Goal: Transaction & Acquisition: Purchase product/service

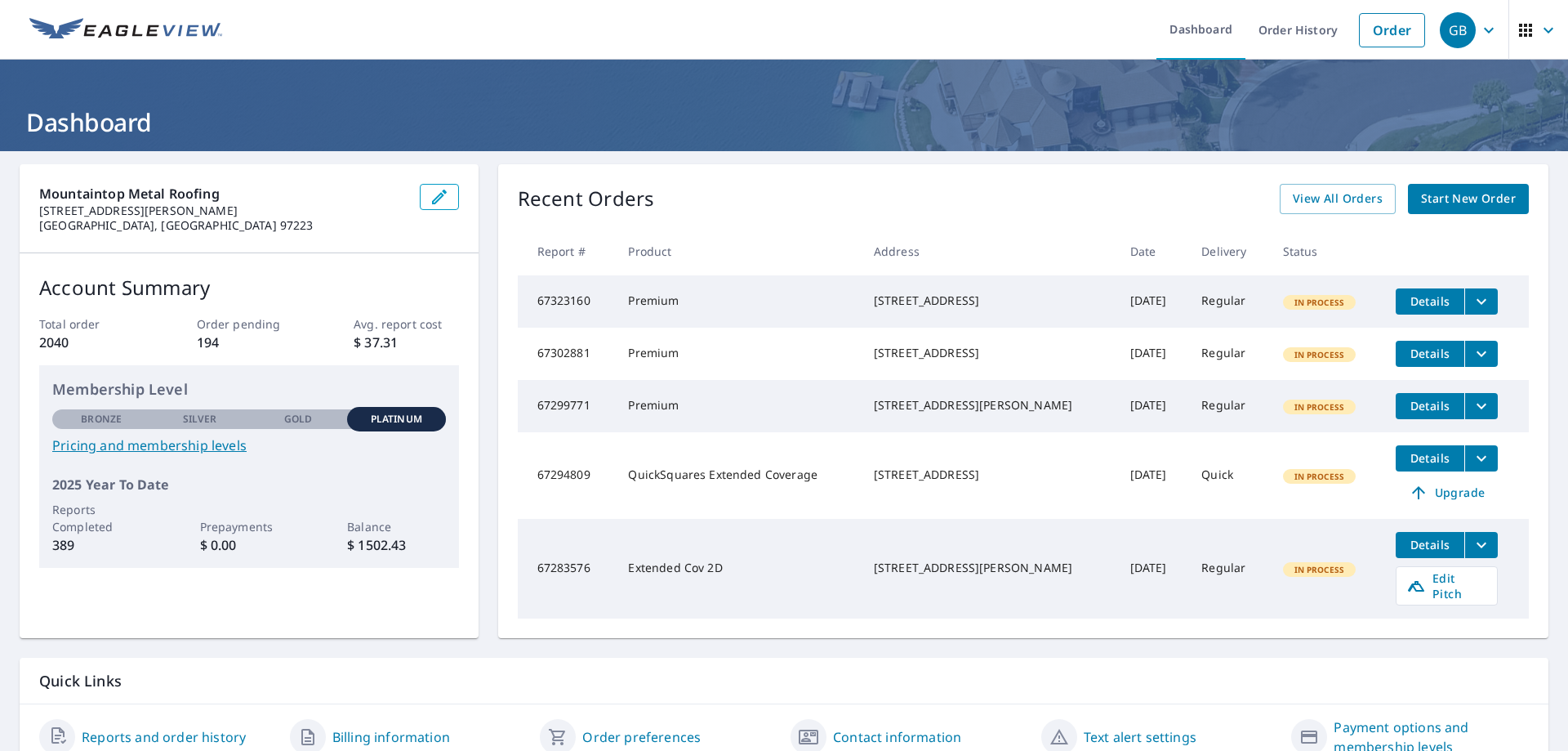
click at [1489, 197] on span "Start New Order" at bounding box center [1469, 200] width 95 height 21
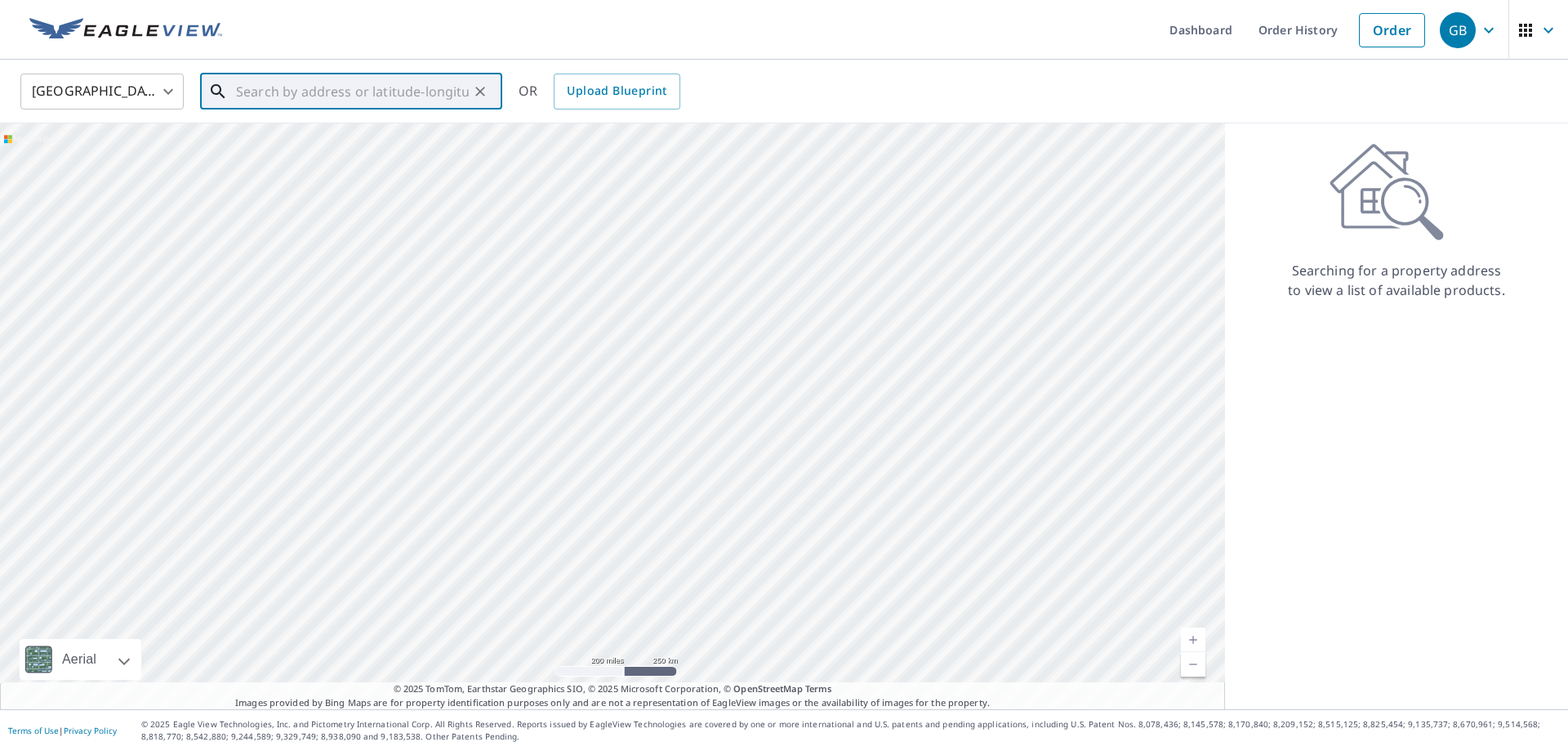
click at [380, 92] on input "text" at bounding box center [353, 92] width 233 height 45
paste input "[STREET_ADDRESS]"
click at [352, 144] on span "[STREET_ADDRESS]" at bounding box center [360, 138] width 256 height 20
type input "[STREET_ADDRESS]"
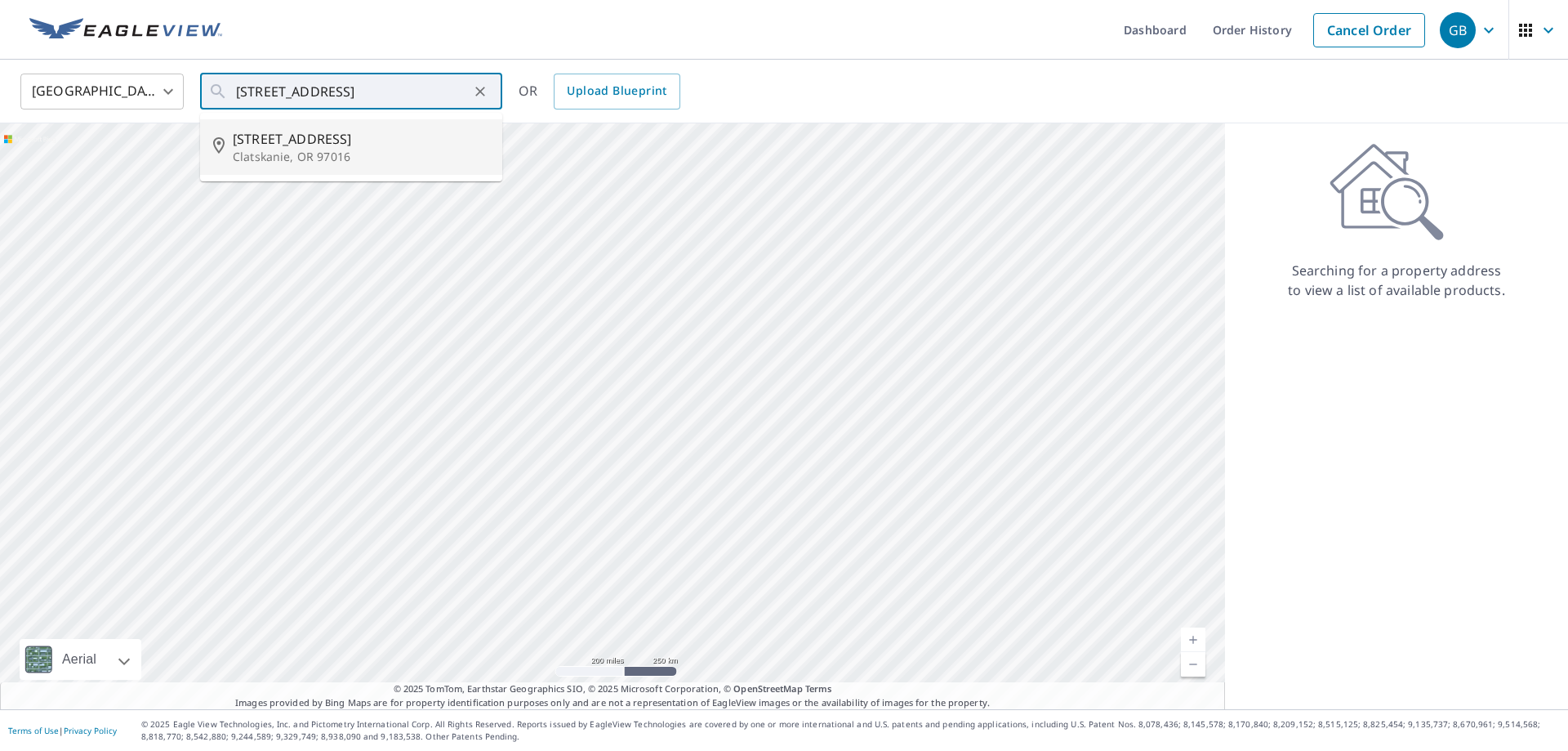
scroll to position [0, 36]
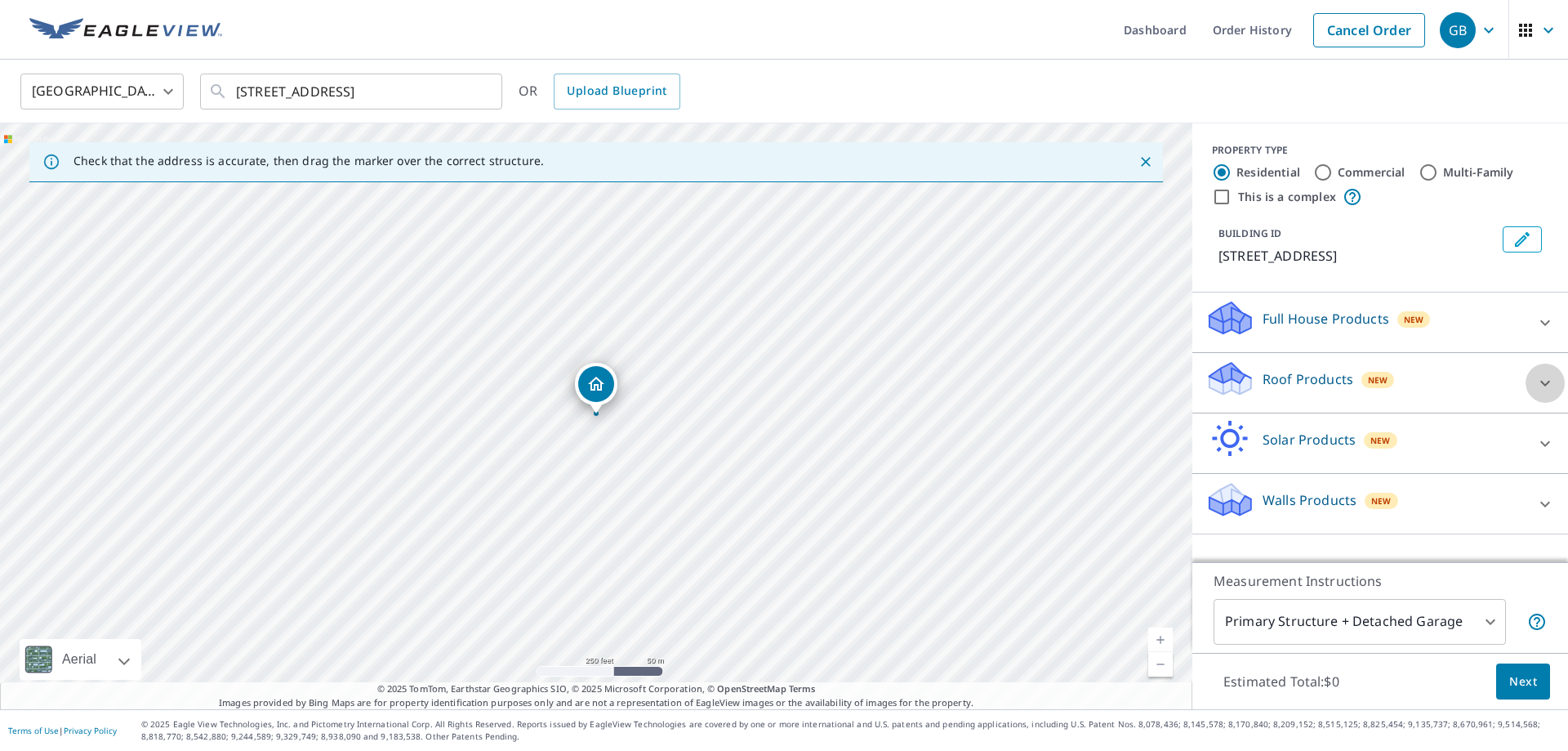
click at [1555, 373] on div at bounding box center [1544, 382] width 39 height 39
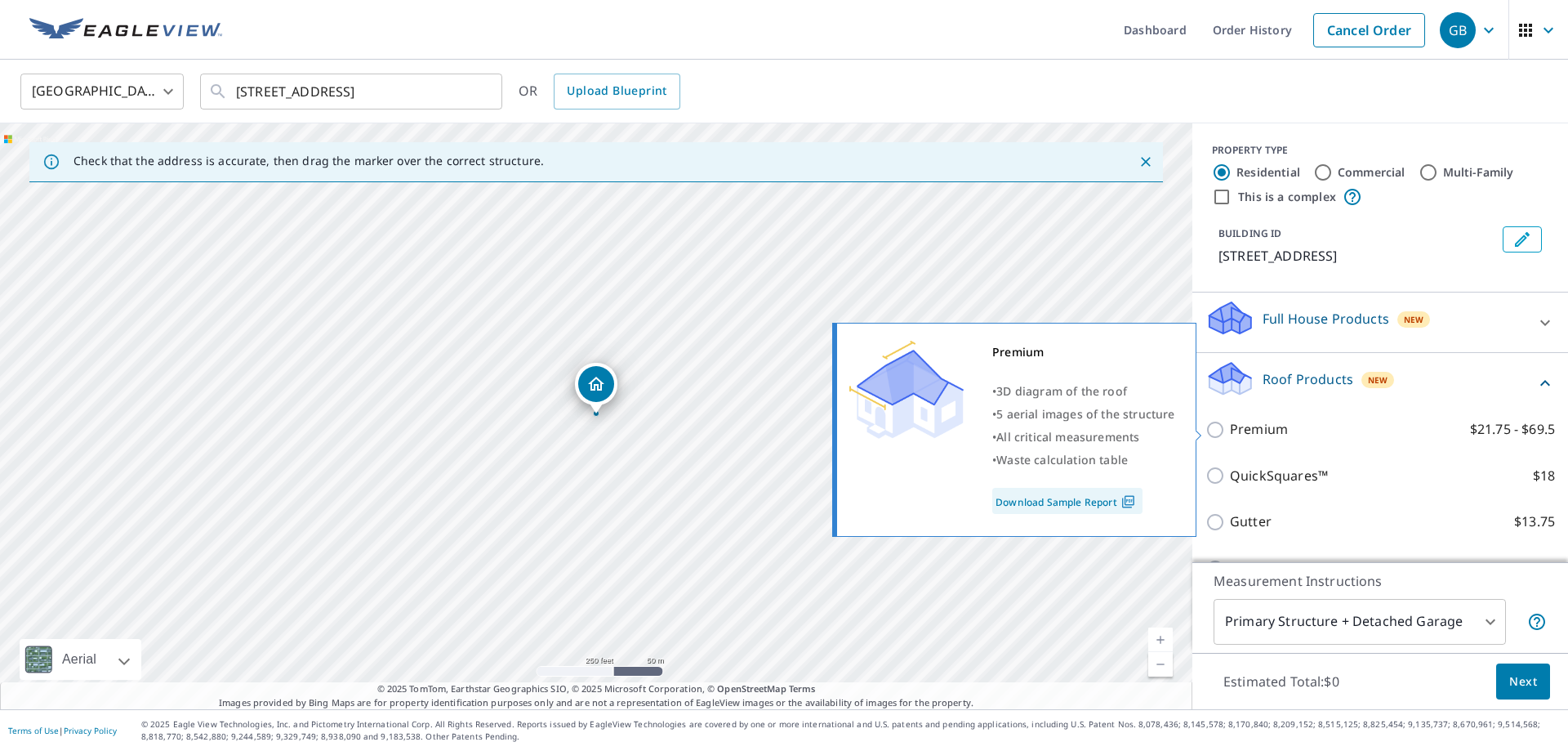
click at [1250, 428] on p "Premium" at bounding box center [1259, 429] width 58 height 21
click at [1230, 428] on input "Premium $21.75 - $69.5" at bounding box center [1218, 429] width 25 height 20
checkbox input "true"
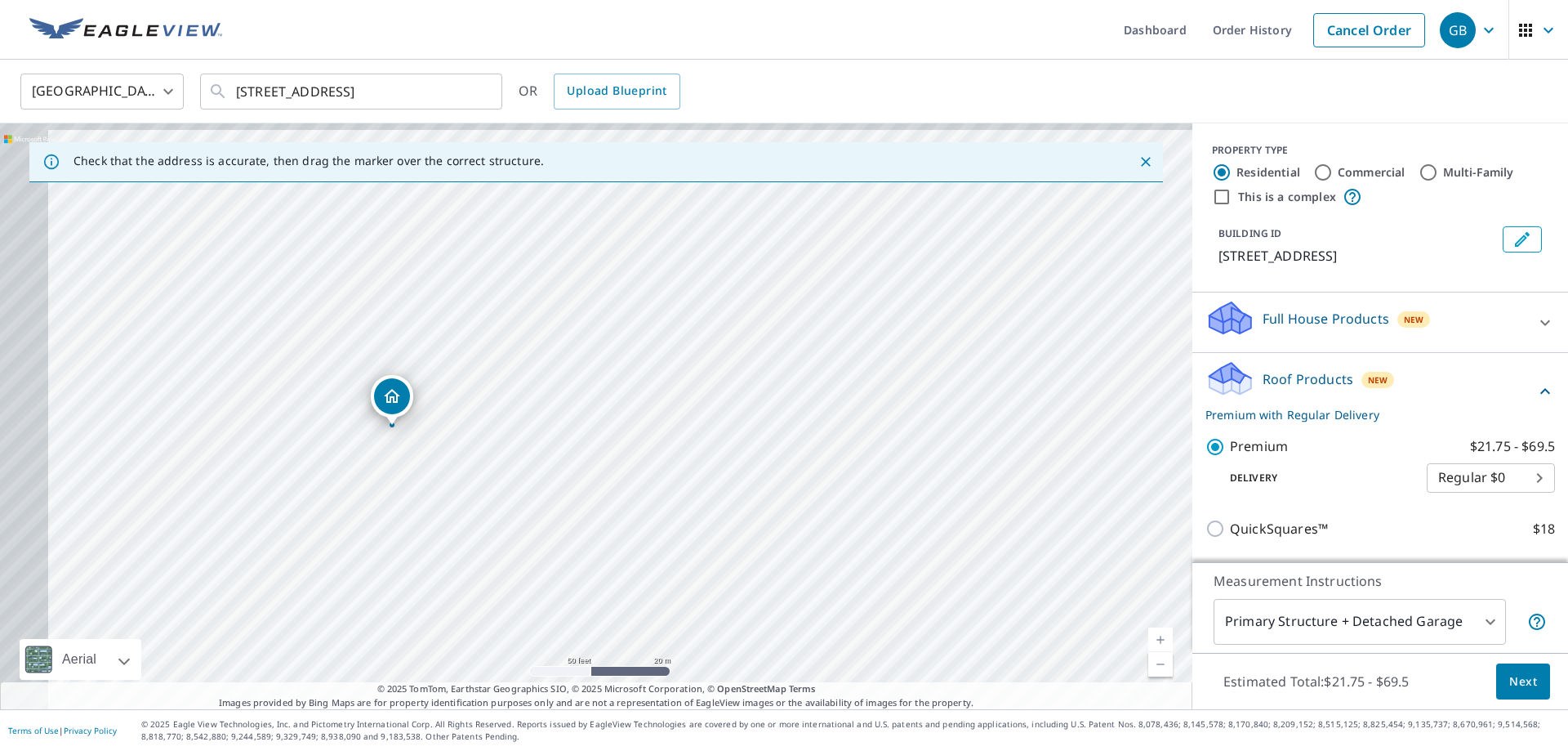
drag, startPoint x: 217, startPoint y: 381, endPoint x: 517, endPoint y: 396, distance: 300.4
click at [517, 396] on div "[STREET_ADDRESS]" at bounding box center [596, 415] width 1193 height 585
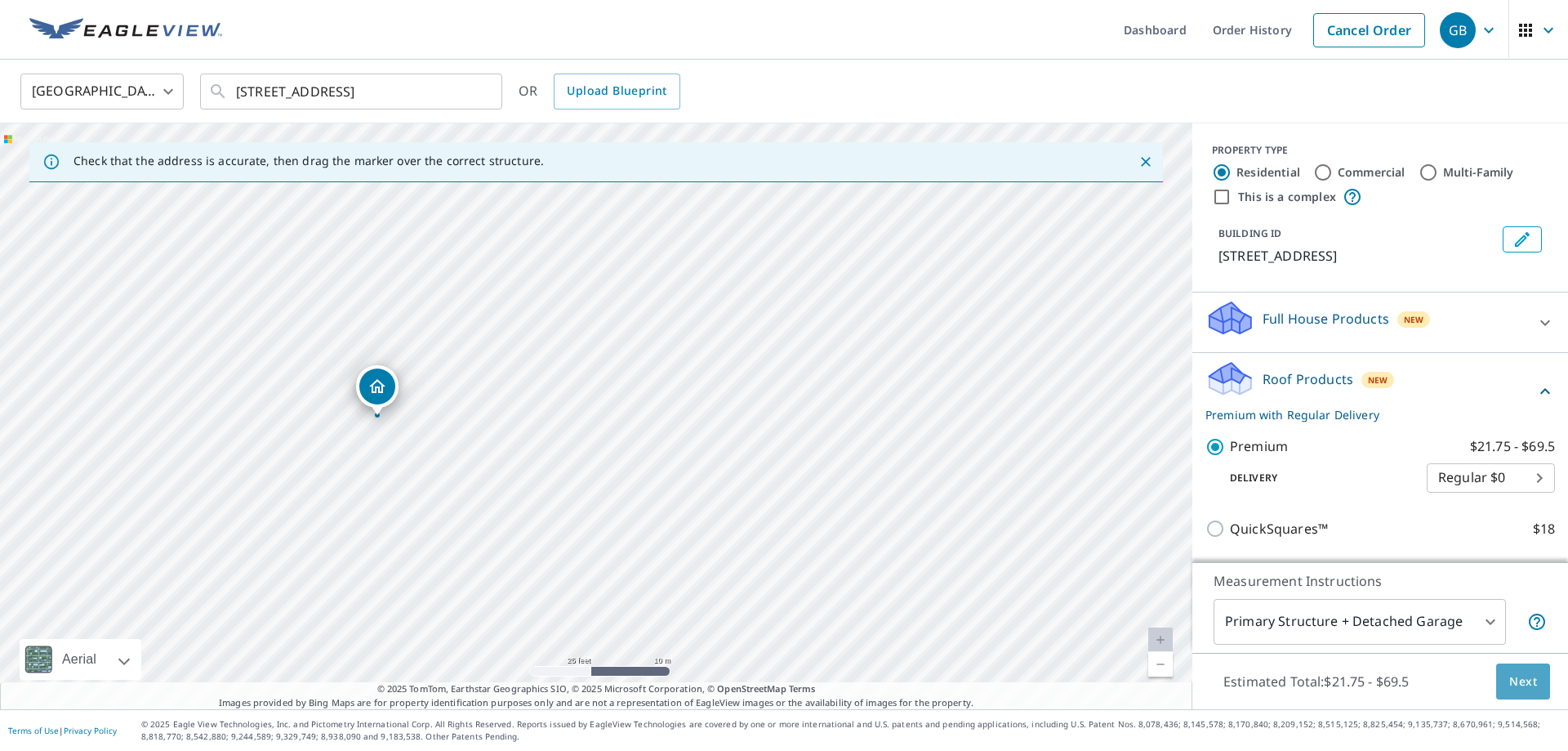
click at [1524, 682] on span "Next" at bounding box center [1523, 682] width 27 height 21
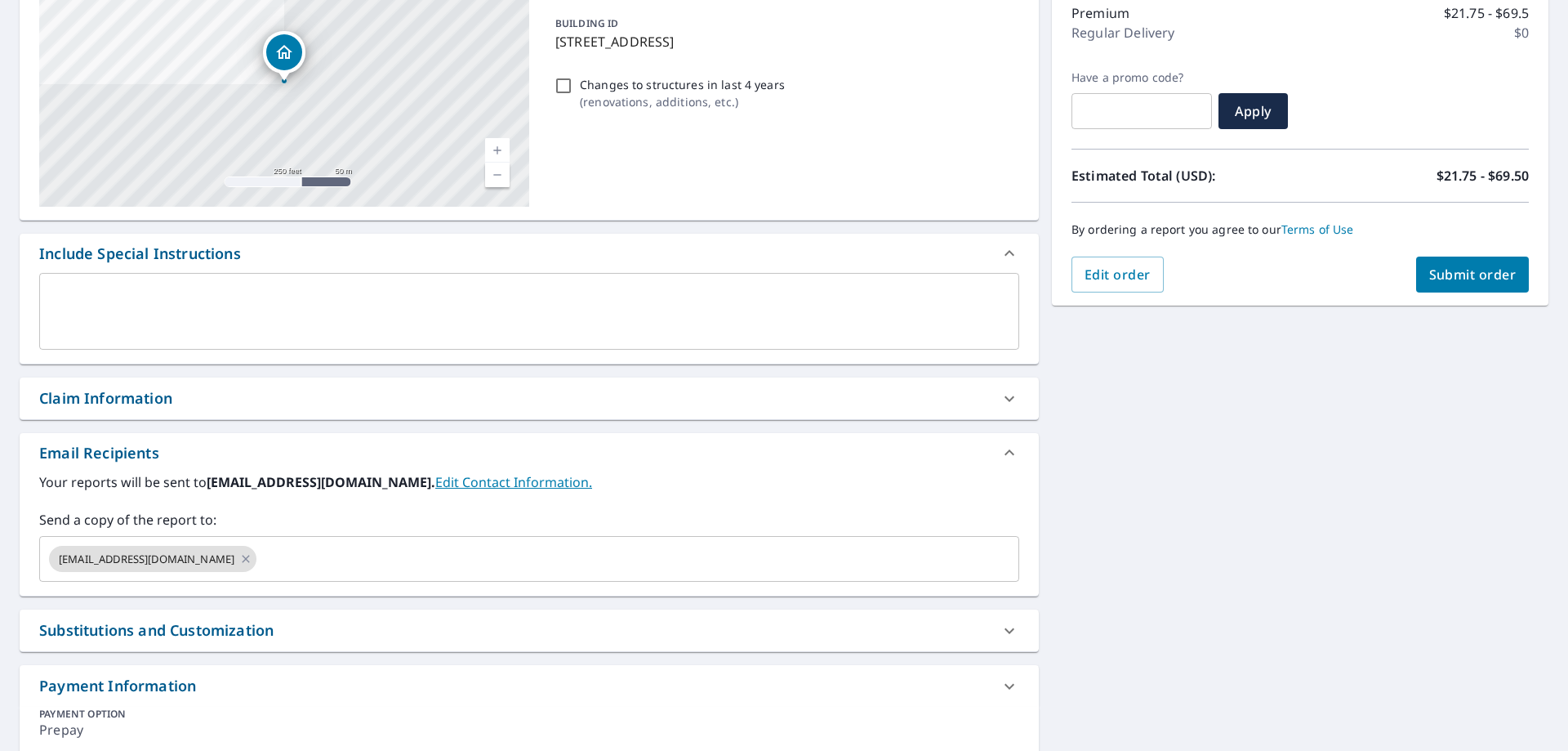
scroll to position [305, 0]
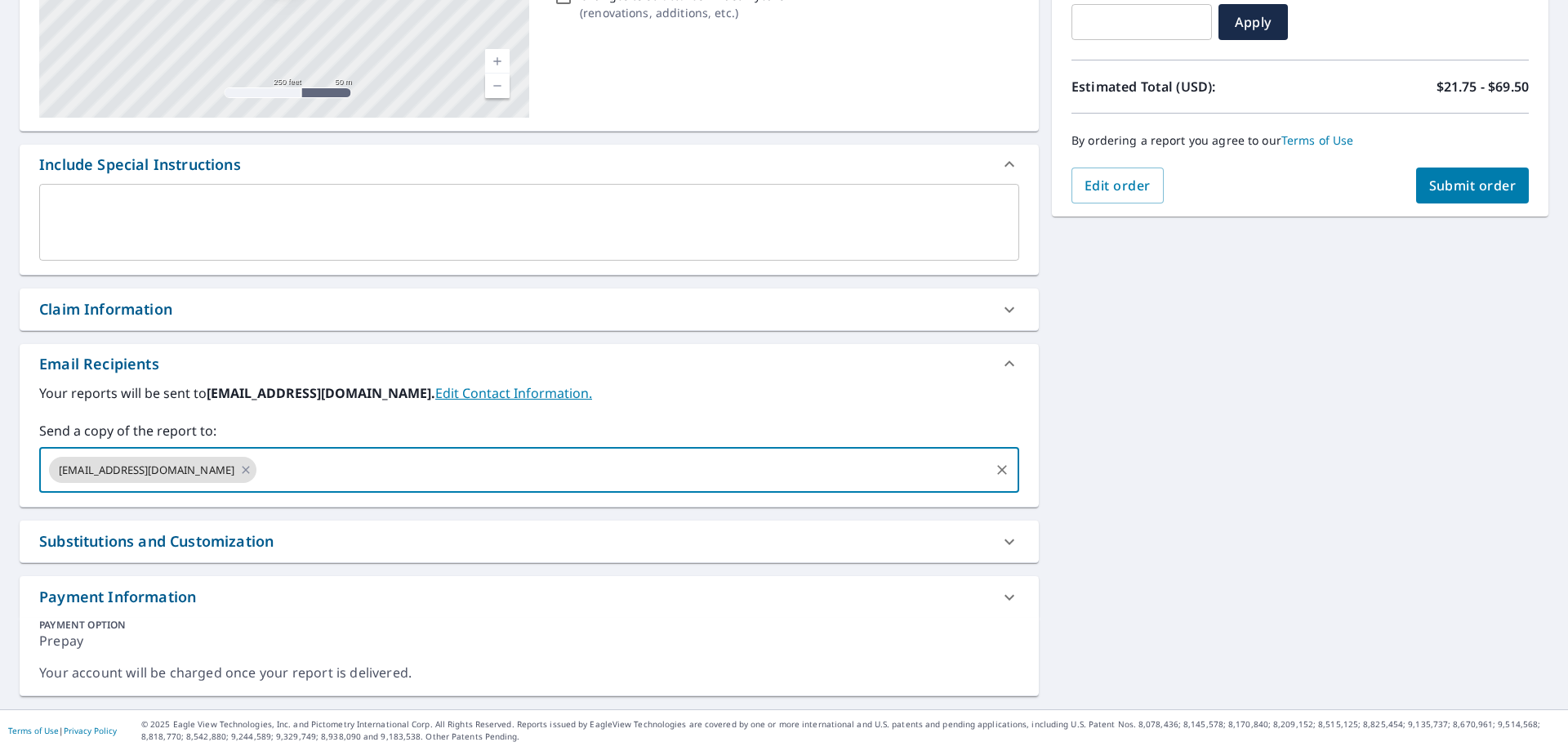
click at [423, 470] on input "text" at bounding box center [623, 469] width 728 height 31
type input "[EMAIL_ADDRESS][DOMAIN_NAME]"
checkbox input "true"
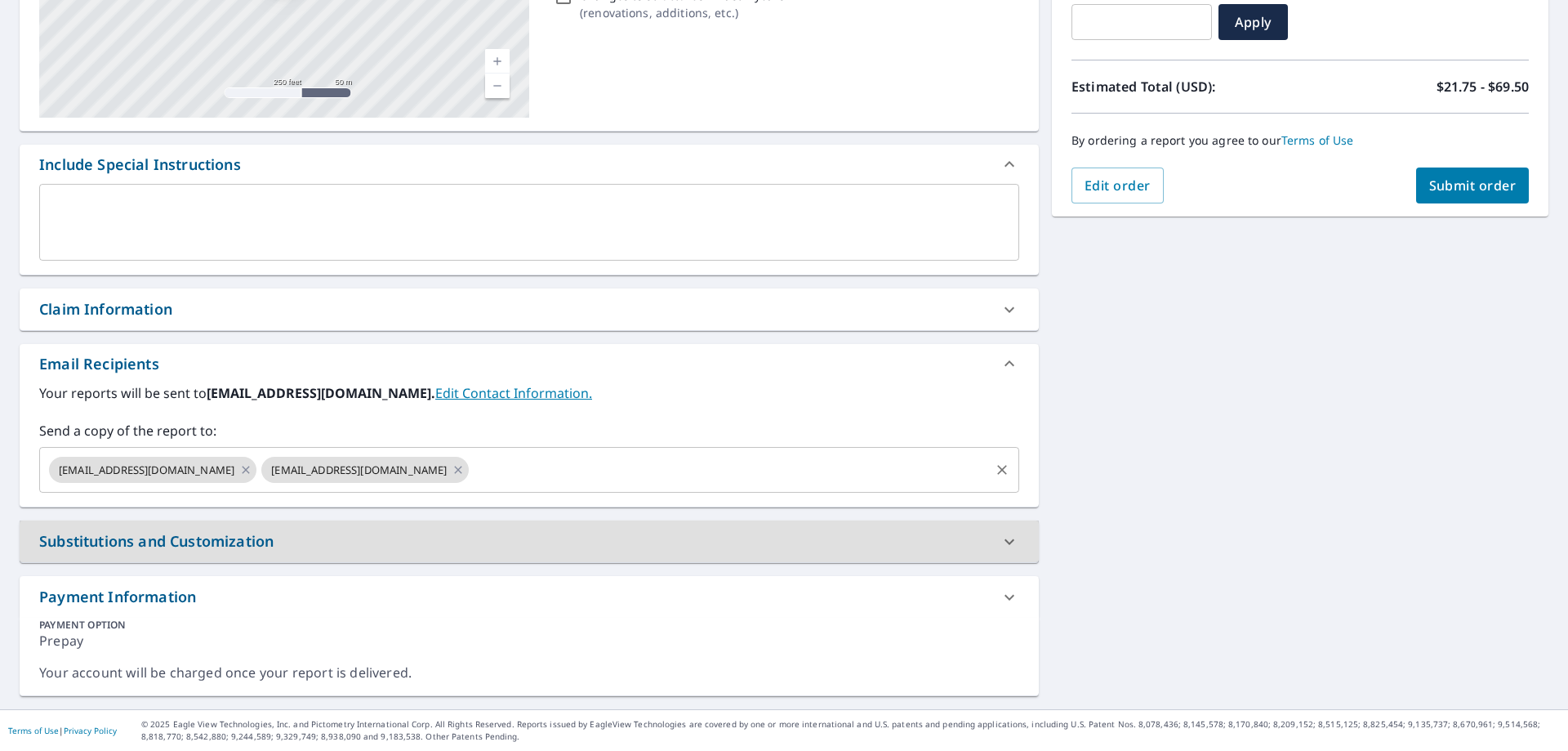
click at [621, 470] on input "text" at bounding box center [729, 469] width 516 height 31
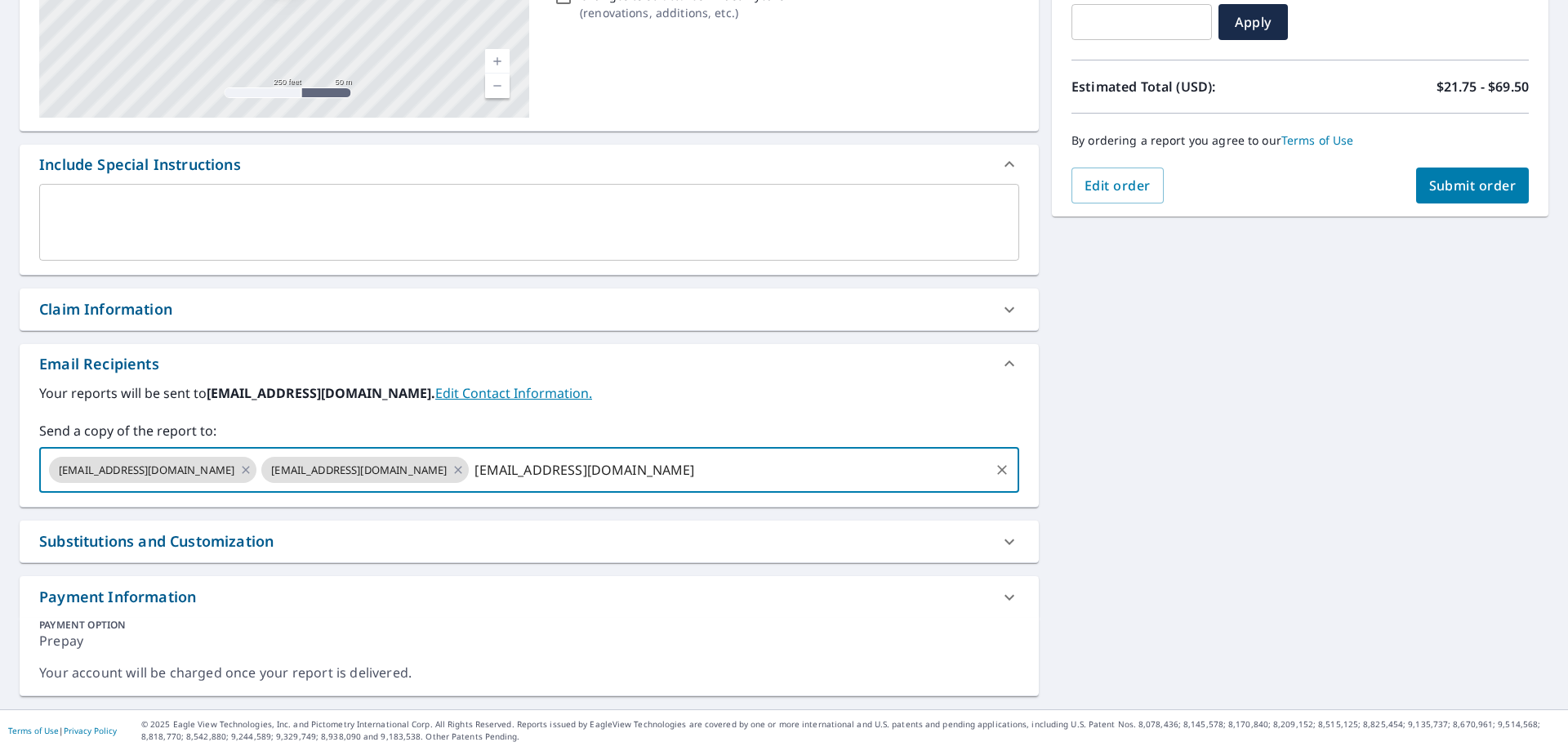
type input "[EMAIL_ADDRESS][DOMAIN_NAME]"
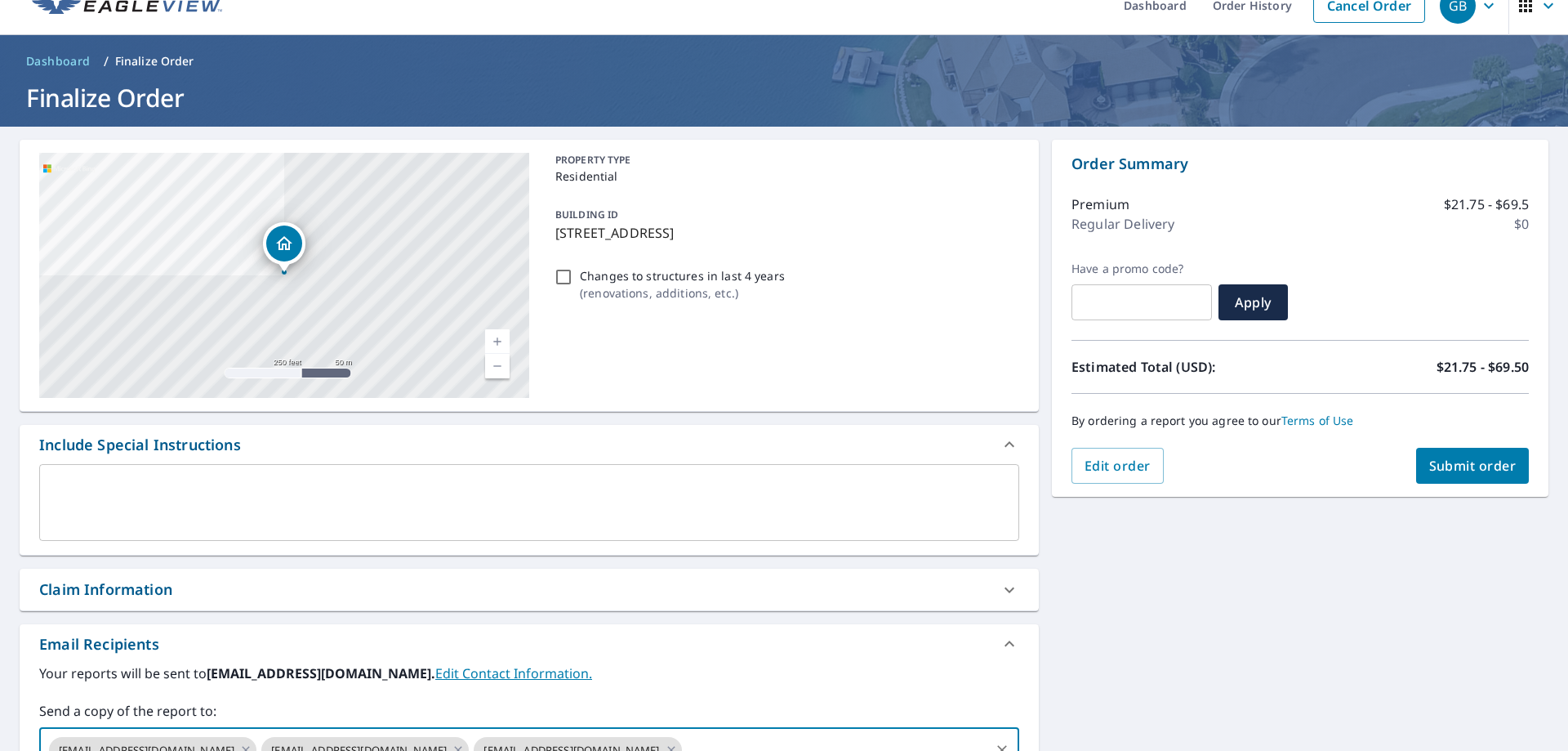
scroll to position [0, 0]
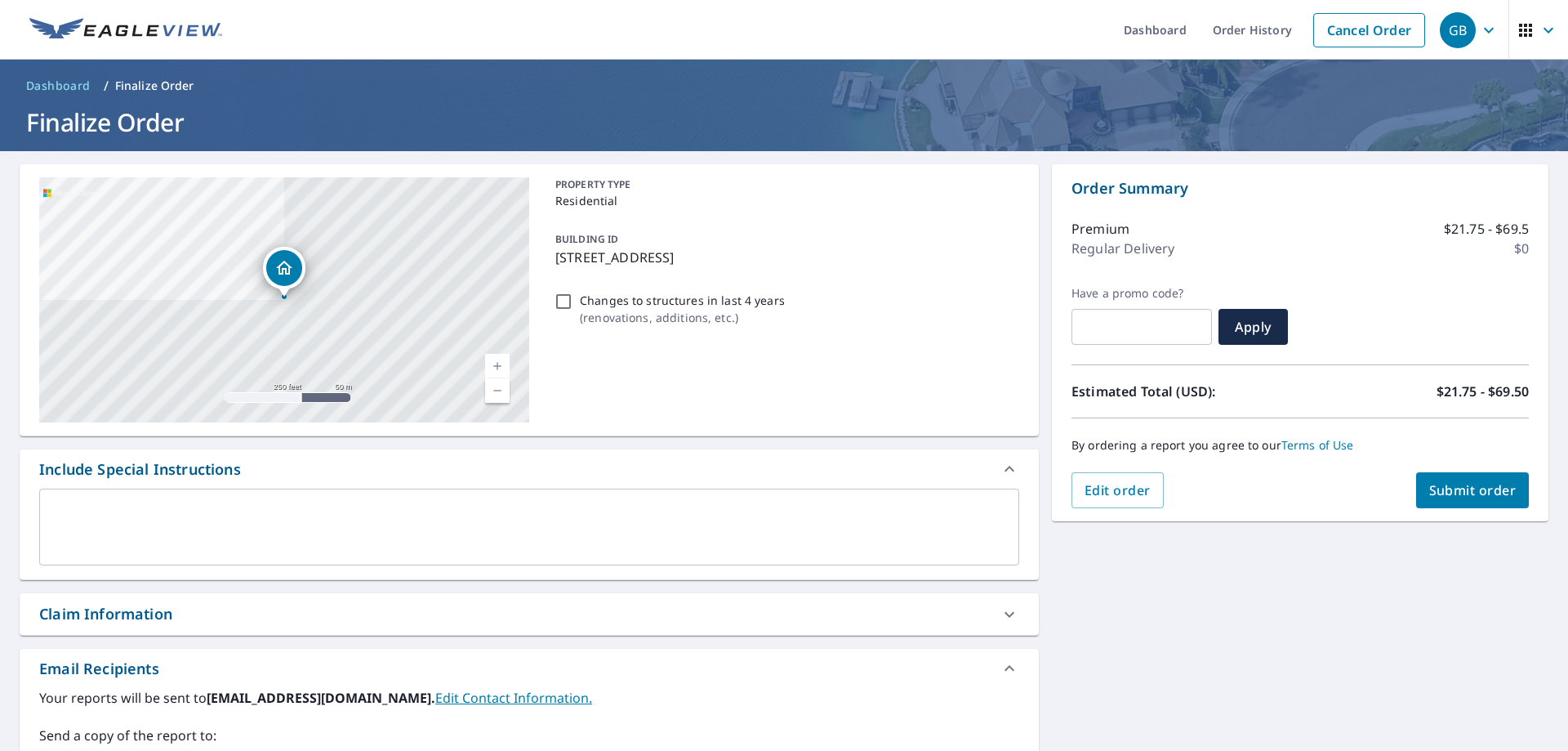
click at [1487, 489] on span "Submit order" at bounding box center [1473, 490] width 87 height 18
checkbox input "true"
